Goal: Transaction & Acquisition: Obtain resource

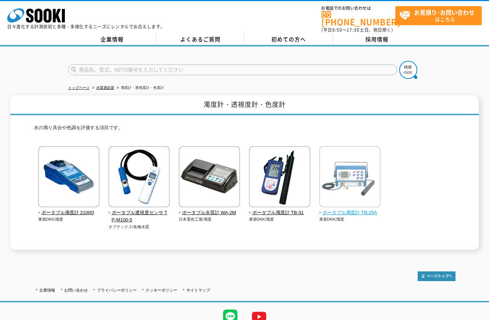
click at [374, 209] on span "ポータブル濁度計 TB-25A" at bounding box center [350, 213] width 62 height 8
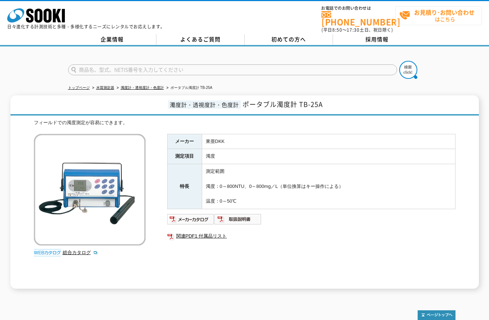
click at [434, 18] on span "お見積り･お問い合わせ はこちら" at bounding box center [440, 15] width 82 height 18
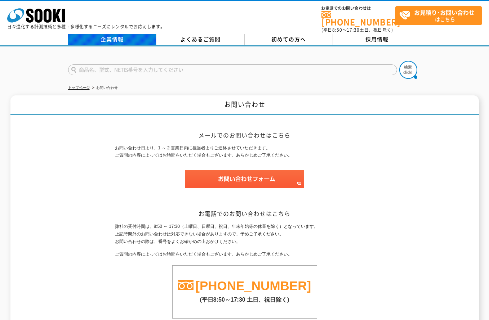
click at [104, 36] on link "企業情報" at bounding box center [112, 39] width 88 height 11
